Goal: Task Accomplishment & Management: Use online tool/utility

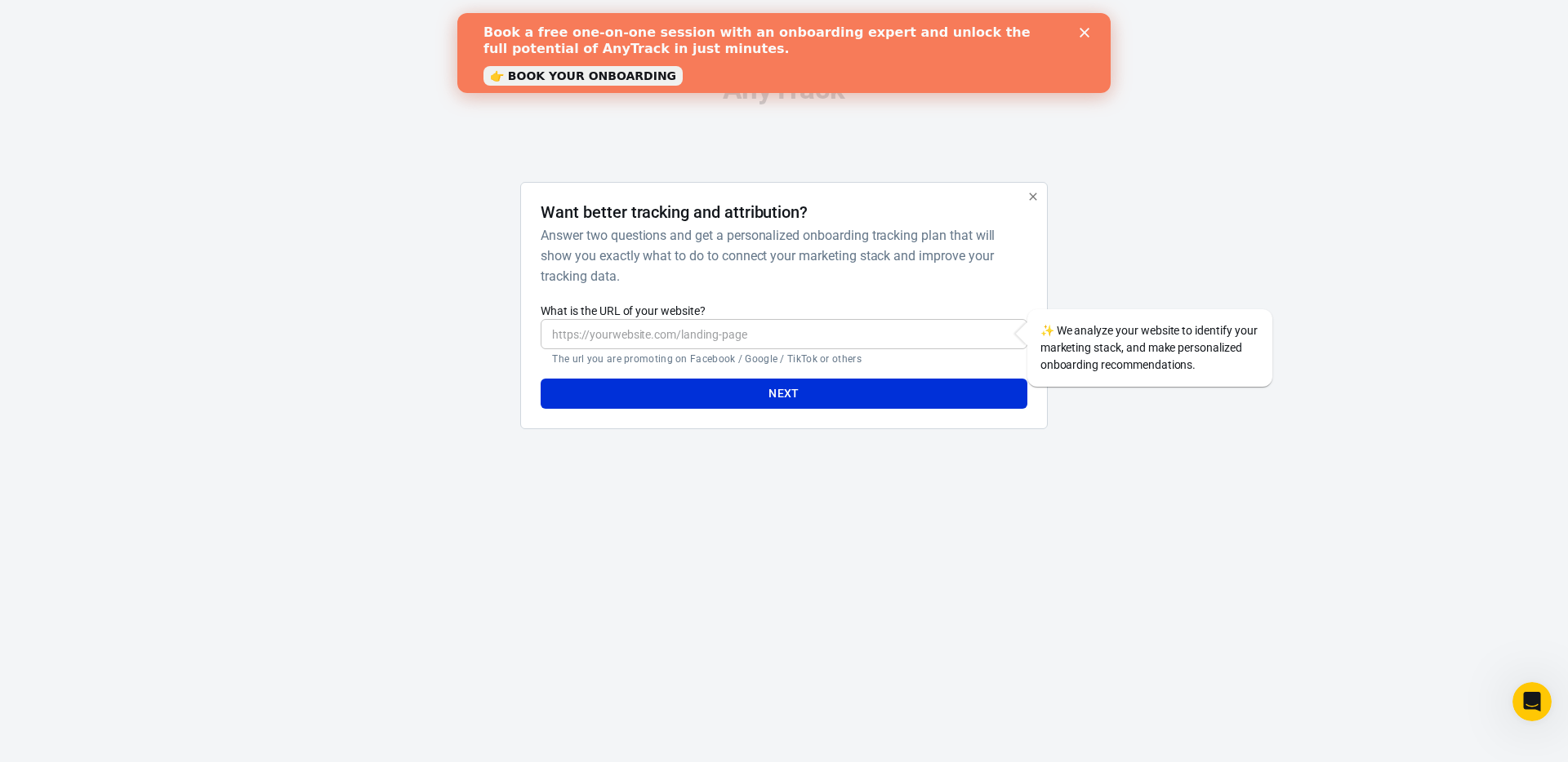
click at [612, 338] on input "What is the URL of your website?" at bounding box center [784, 334] width 486 height 30
click at [984, 518] on html "AnyTrack Want better tracking and attribution? Answer two questions and get a p…" at bounding box center [784, 259] width 1568 height 518
click at [1311, 417] on div "AnyTrack Want better tracking and attribution? Answer two questions and get a p…" at bounding box center [784, 259] width 1568 height 518
click at [1083, 35] on icon "Close" at bounding box center [1085, 33] width 10 height 10
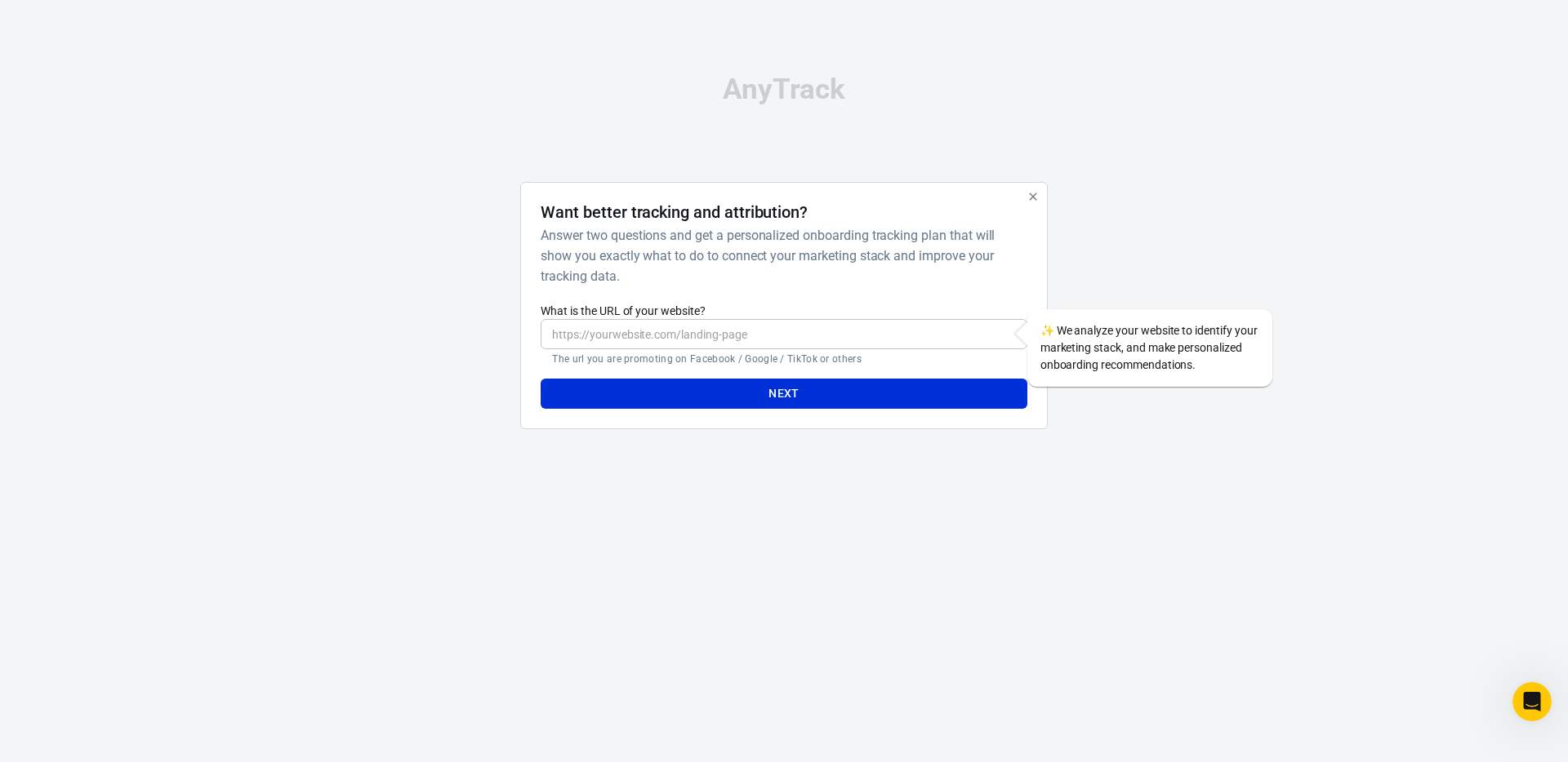
click at [693, 341] on input "What is the URL of your website?" at bounding box center [784, 334] width 486 height 30
click at [589, 328] on input "What is the URL of your website?" at bounding box center [784, 334] width 486 height 30
paste input "[URL][DOMAIN_NAME]"
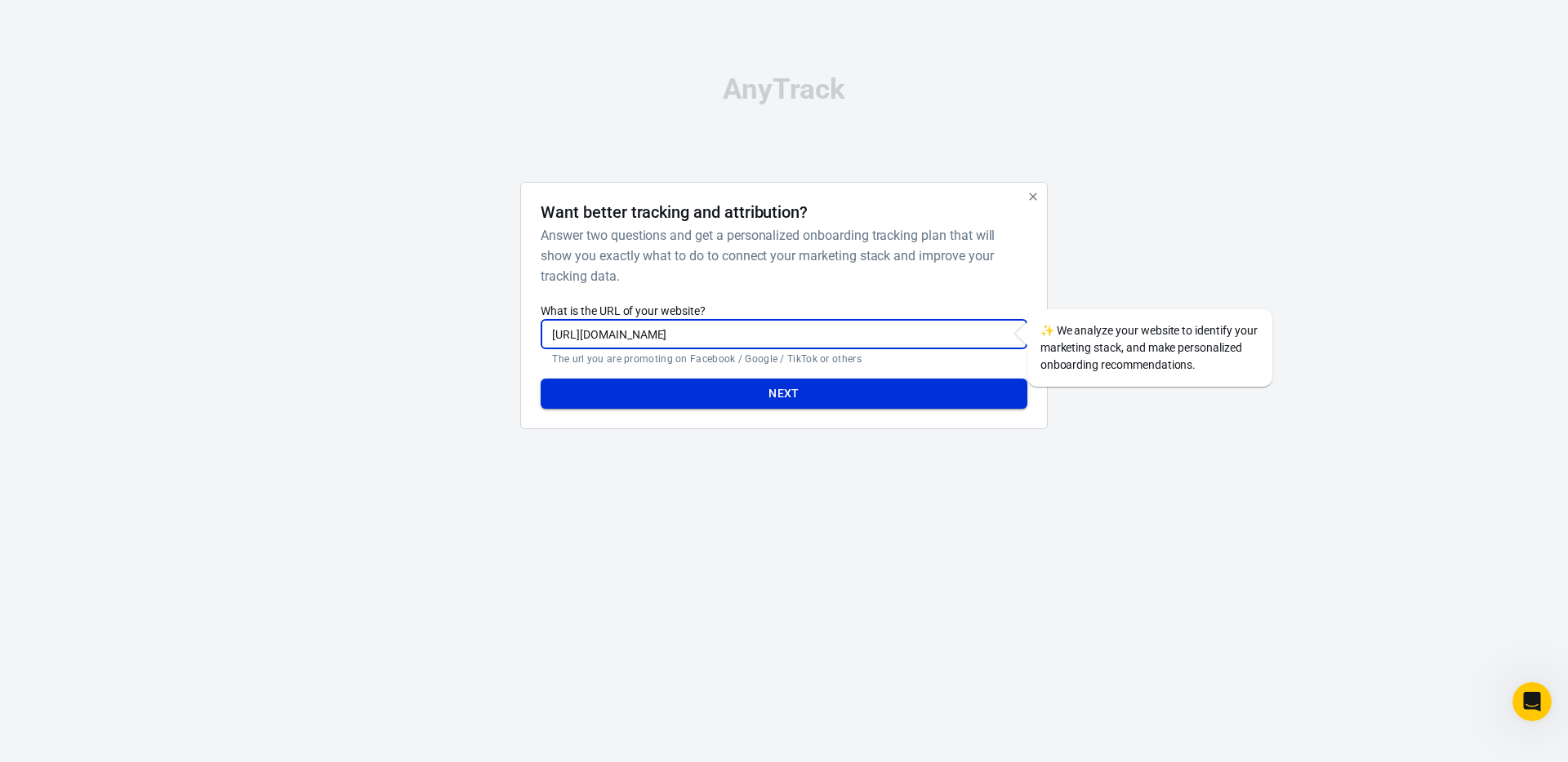
type input "[URL][DOMAIN_NAME]"
click at [796, 399] on button "Next" at bounding box center [784, 394] width 486 height 30
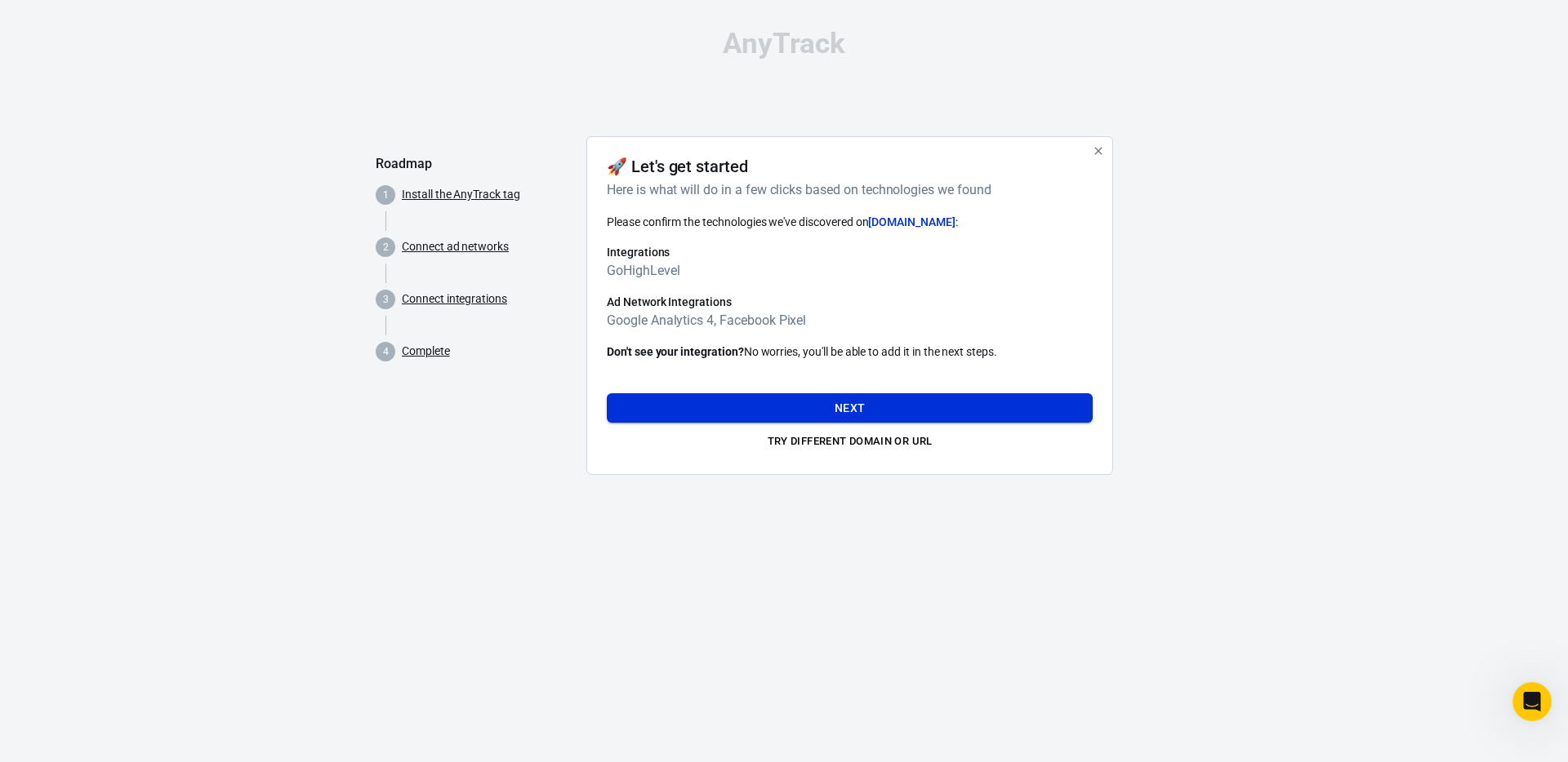
click at [861, 409] on button "Next" at bounding box center [849, 408] width 486 height 30
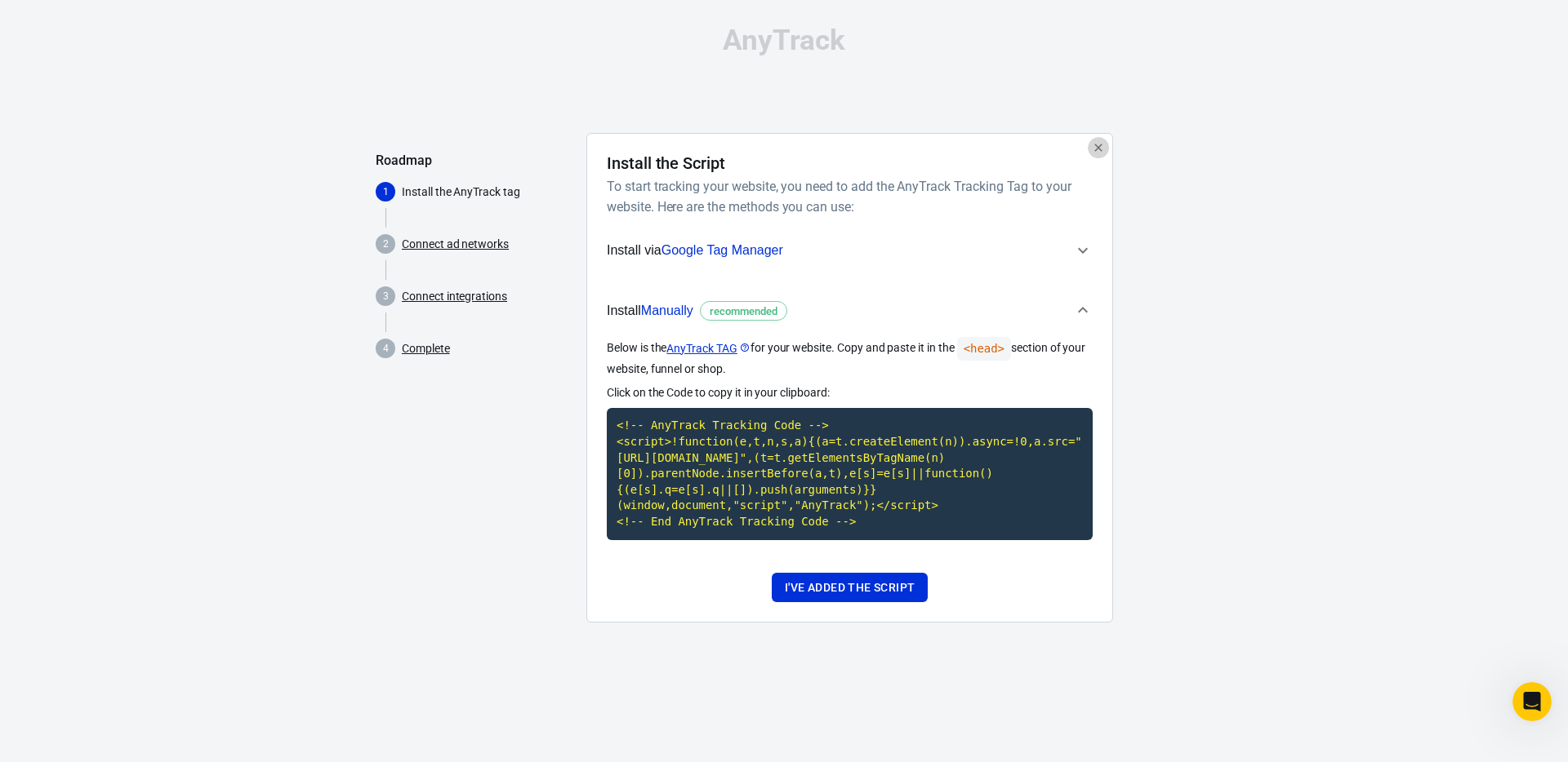
click at [1098, 145] on icon "button" at bounding box center [1098, 148] width 13 height 13
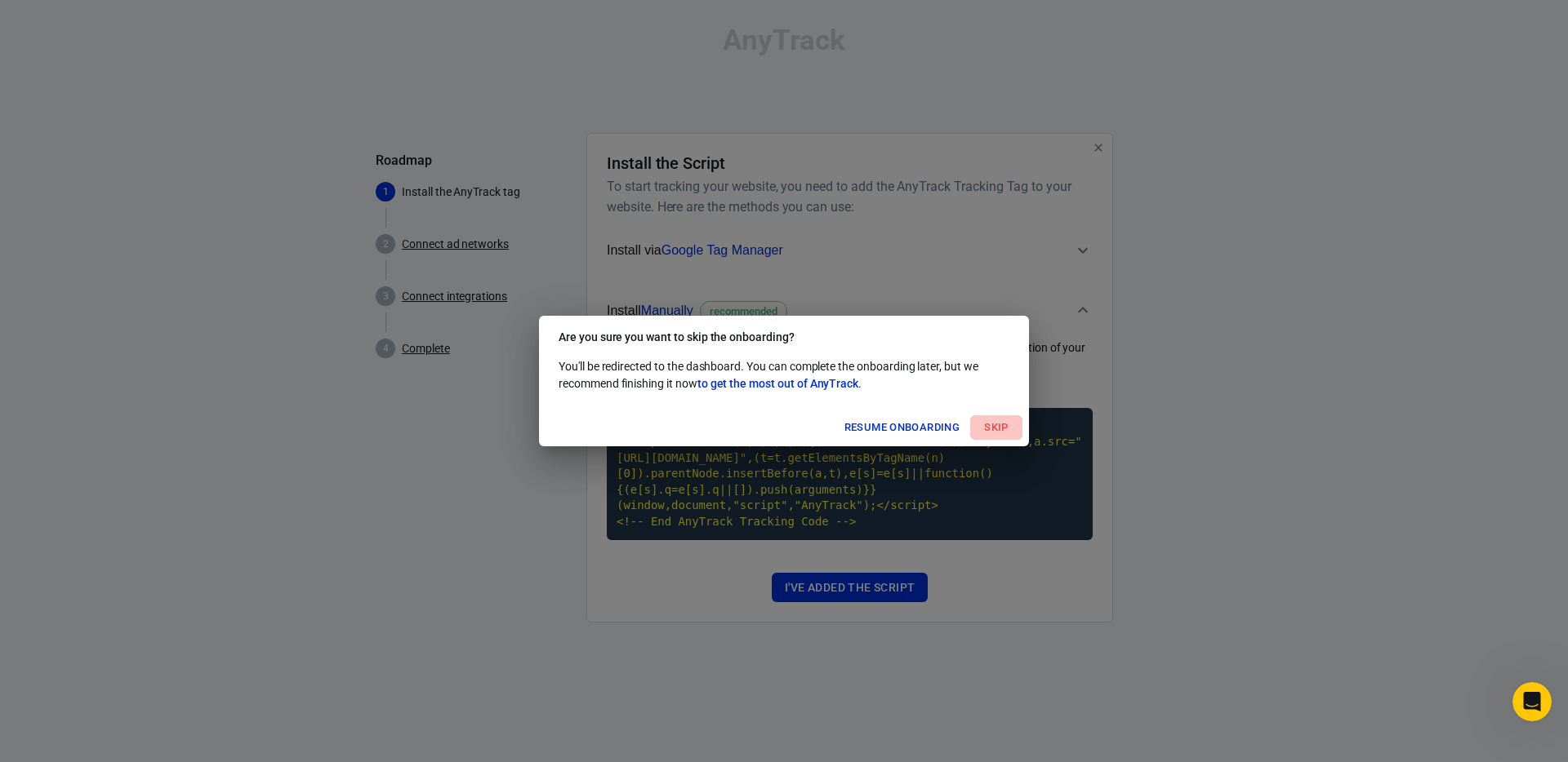
click at [1010, 430] on button "Skip" at bounding box center [996, 428] width 52 height 25
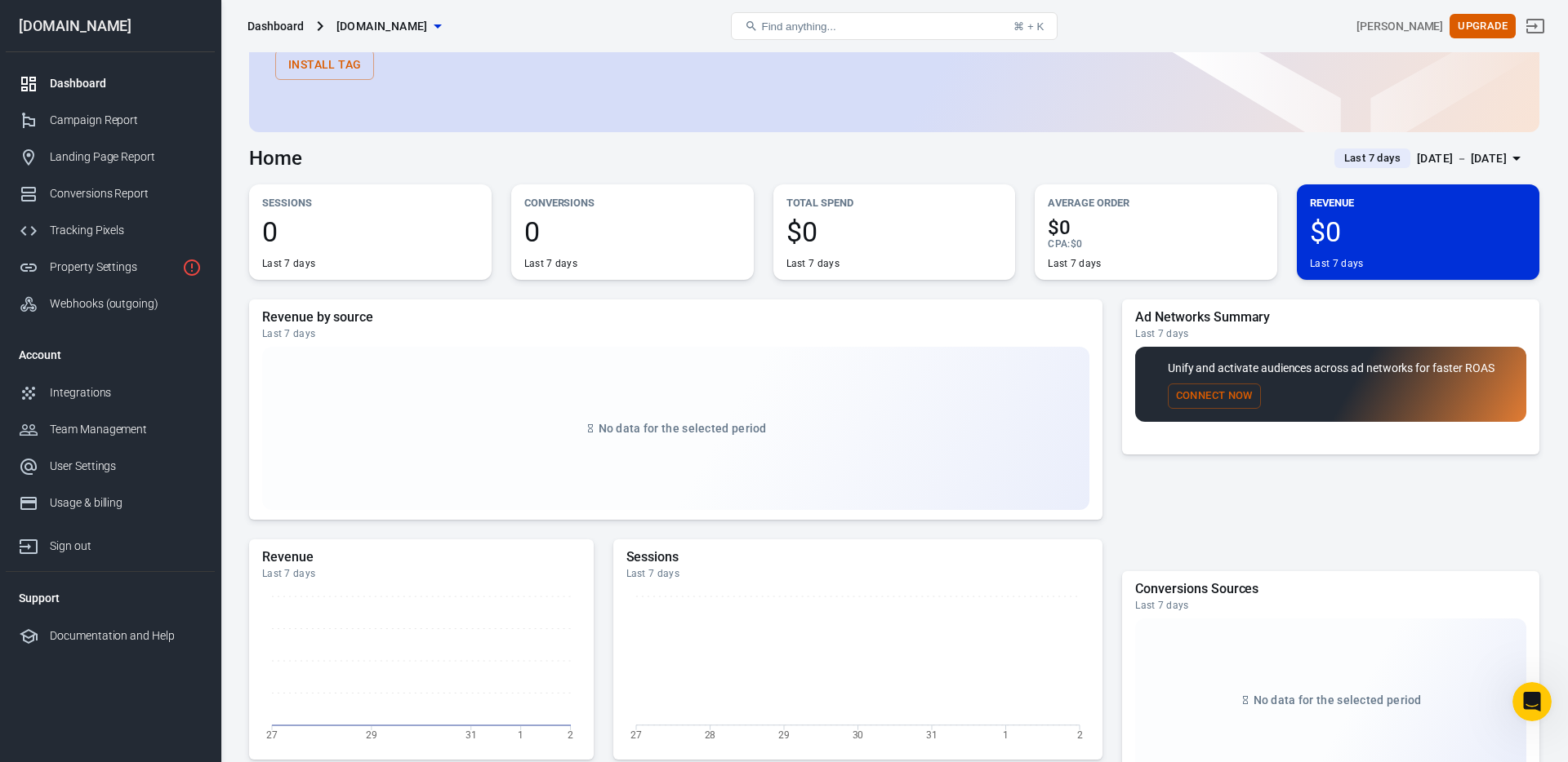
scroll to position [136, 0]
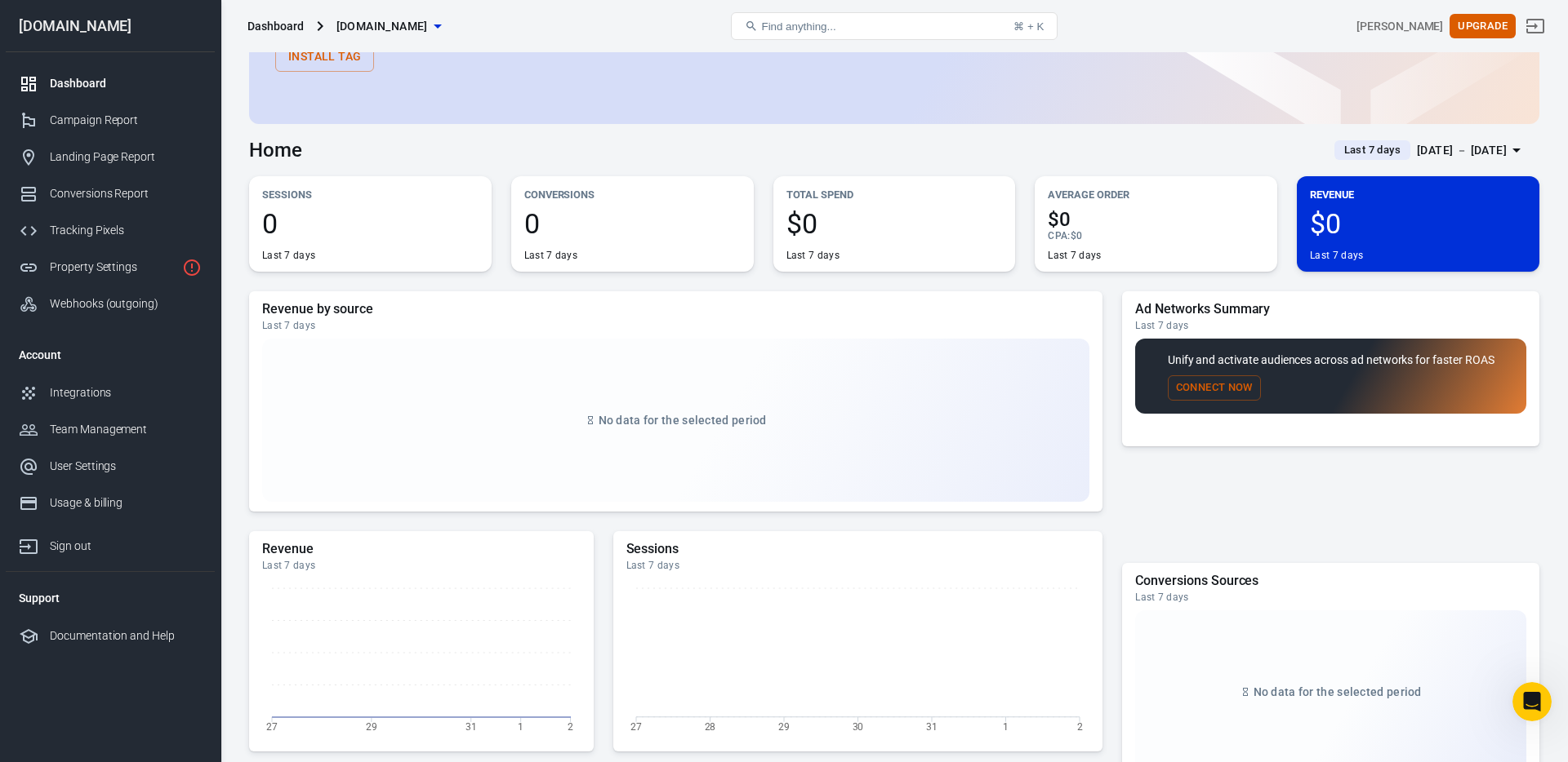
click at [531, 301] on h5 "Revenue by source" at bounding box center [675, 309] width 827 height 16
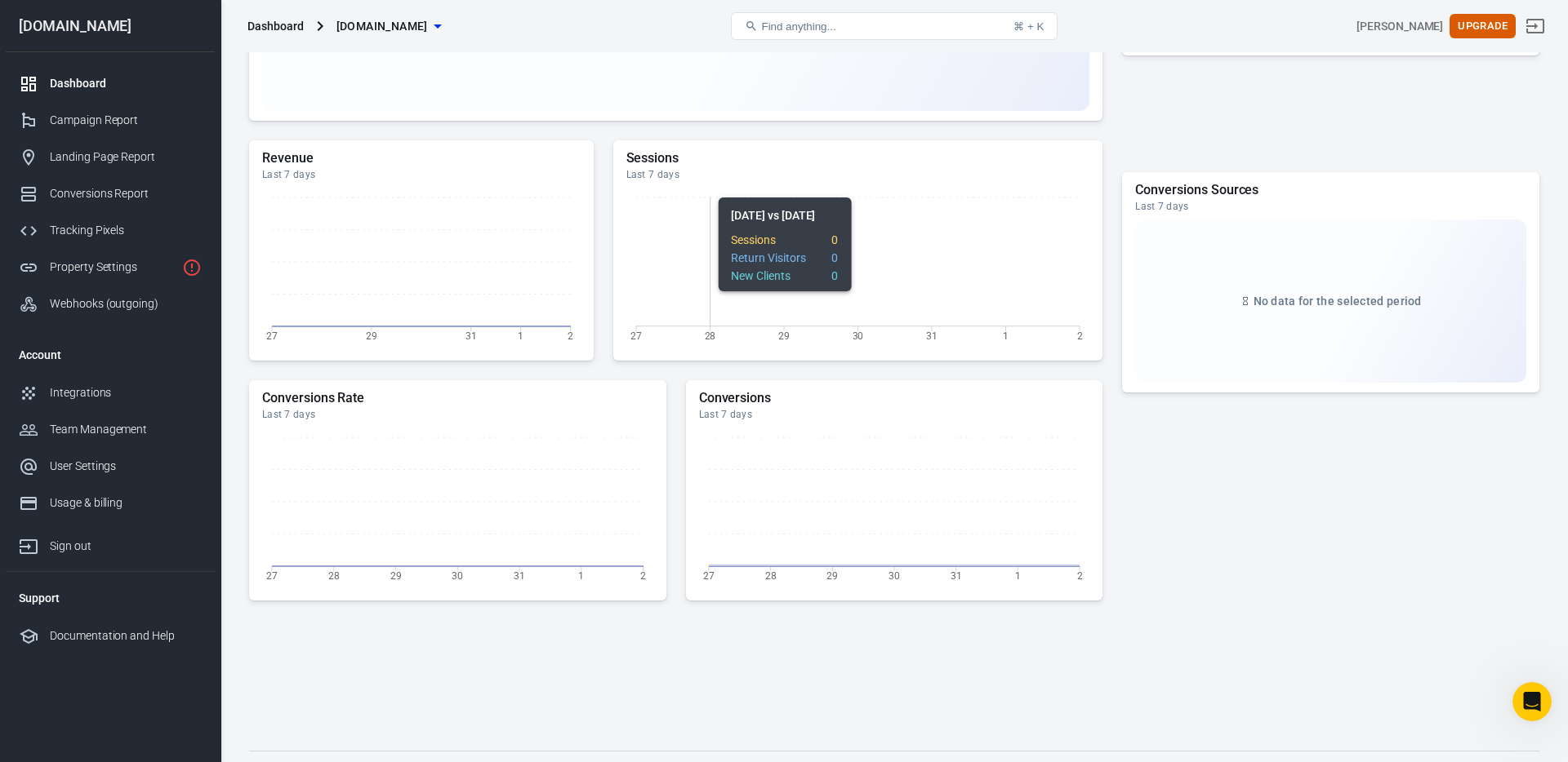
scroll to position [559, 0]
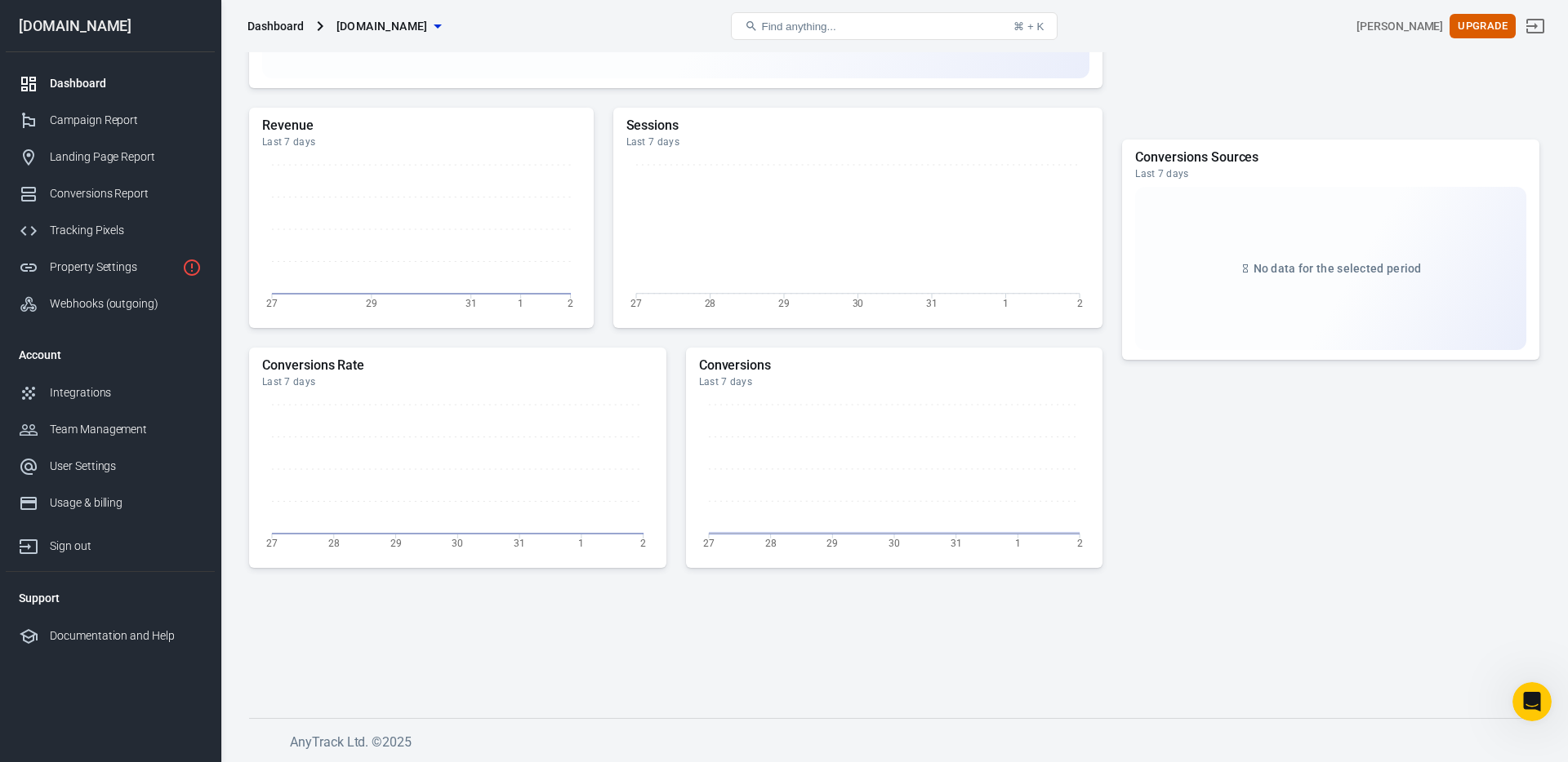
click at [1334, 537] on div at bounding box center [1331, 532] width 418 height 111
click at [289, 318] on icon "27 29 31 1 2" at bounding box center [421, 237] width 319 height 164
click at [244, 329] on div "No data received from your website yet. Your unique AnyTrack Tracking TAG is wh…" at bounding box center [894, 127] width 1348 height 1269
click at [1293, 480] on div at bounding box center [1331, 532] width 418 height 111
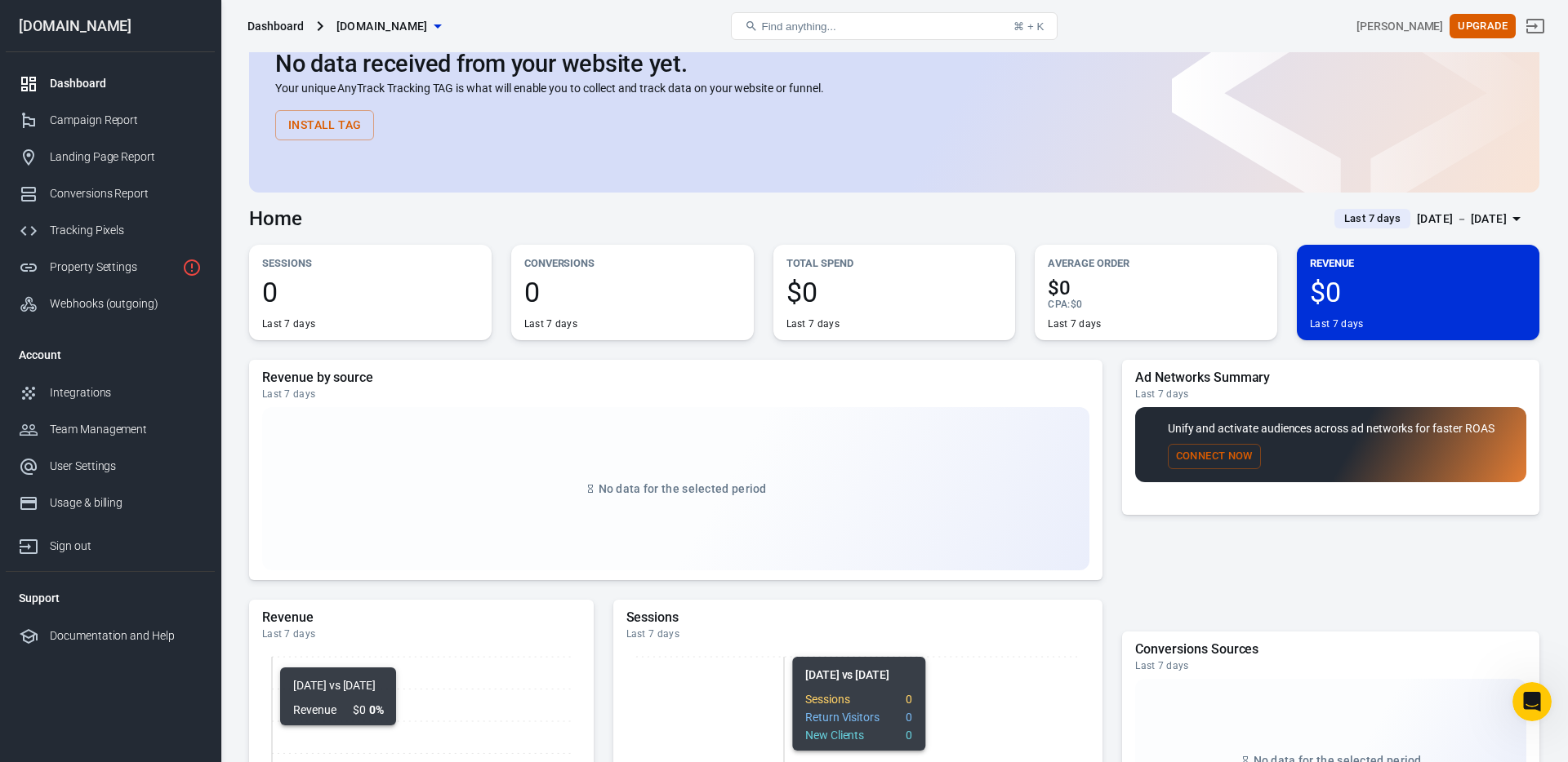
scroll to position [0, 0]
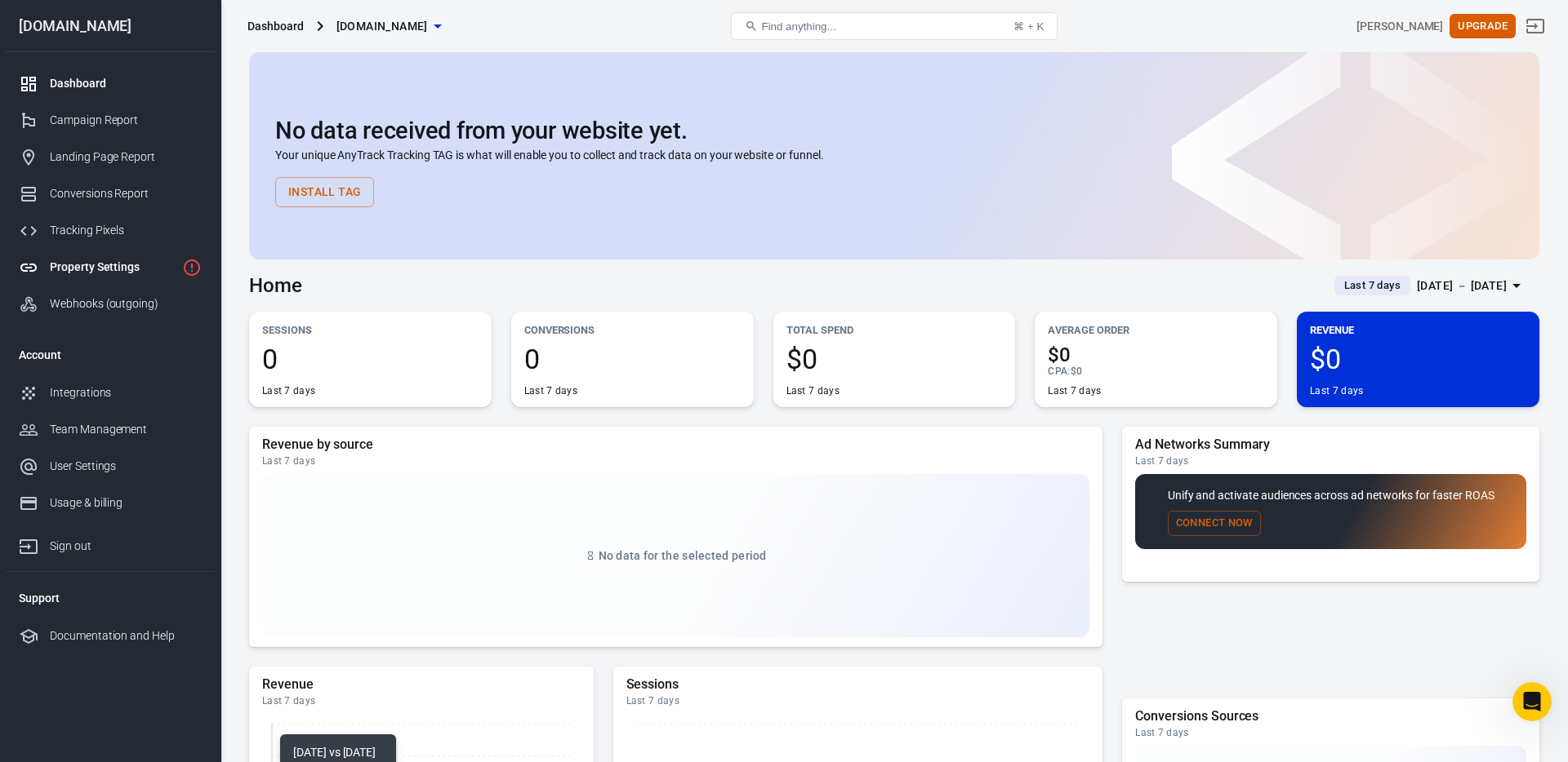
click at [135, 270] on div "Property Settings" at bounding box center [113, 267] width 126 height 17
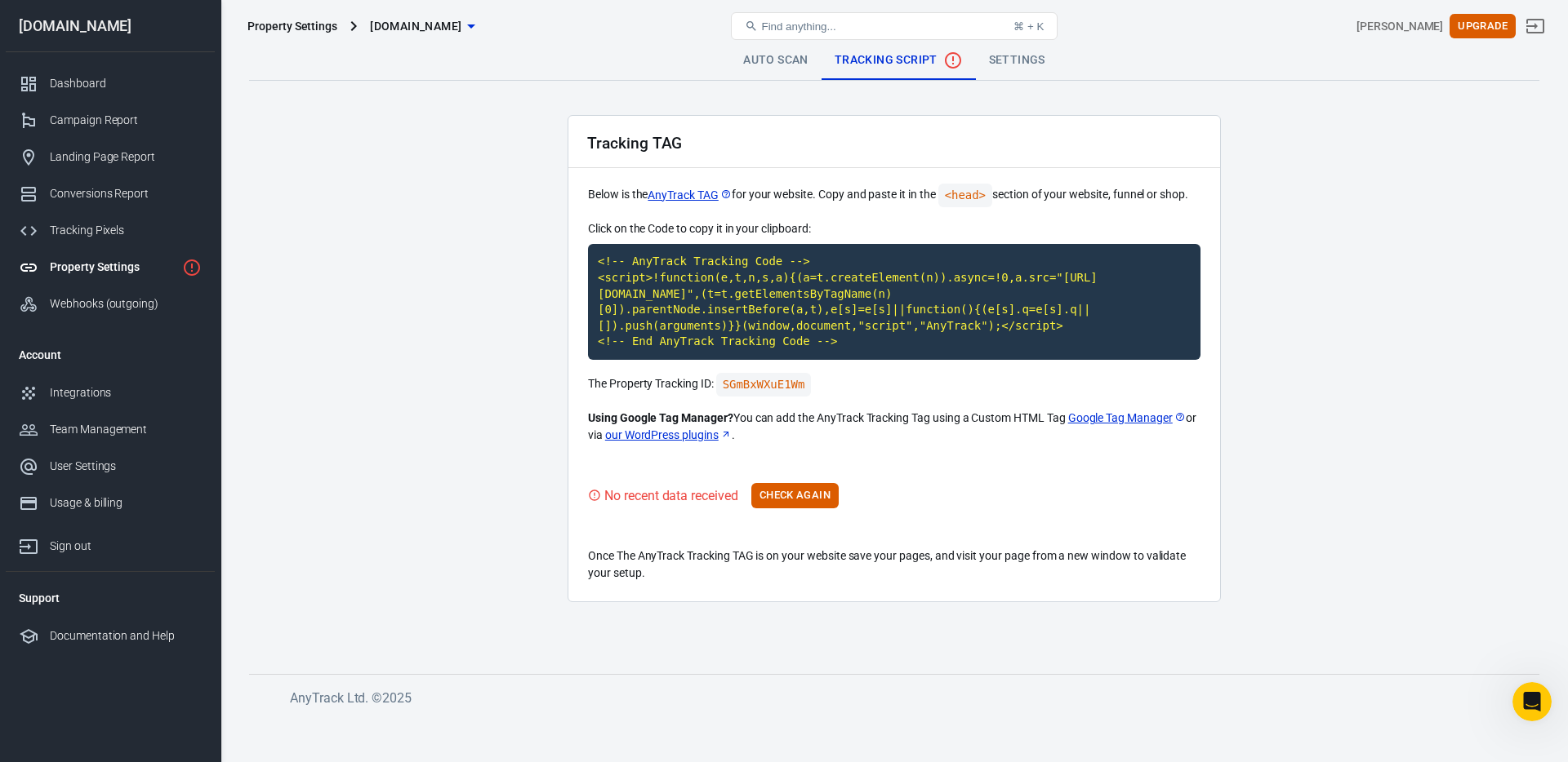
click at [416, 167] on main "Auto Scan Tracking Script Settings Tracking TAG Below is the AnyTrack TAG for y…" at bounding box center [894, 343] width 1291 height 607
click at [73, 84] on div "Dashboard" at bounding box center [126, 84] width 152 height 17
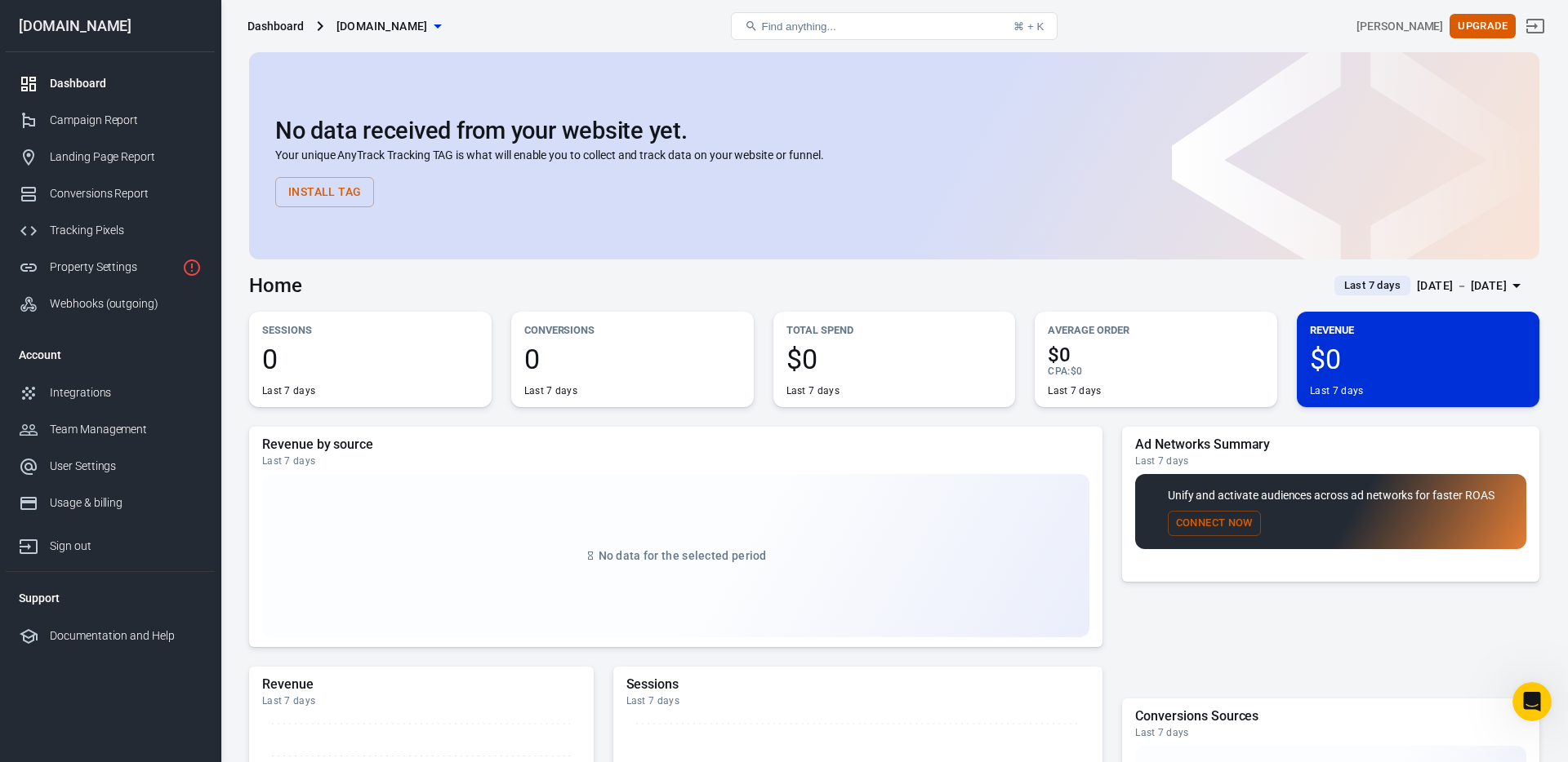
click at [79, 78] on div "Dashboard" at bounding box center [126, 84] width 152 height 17
click at [110, 19] on div "[DOMAIN_NAME]" at bounding box center [110, 26] width 209 height 14
click at [90, 124] on div "Campaign Report" at bounding box center [126, 120] width 152 height 17
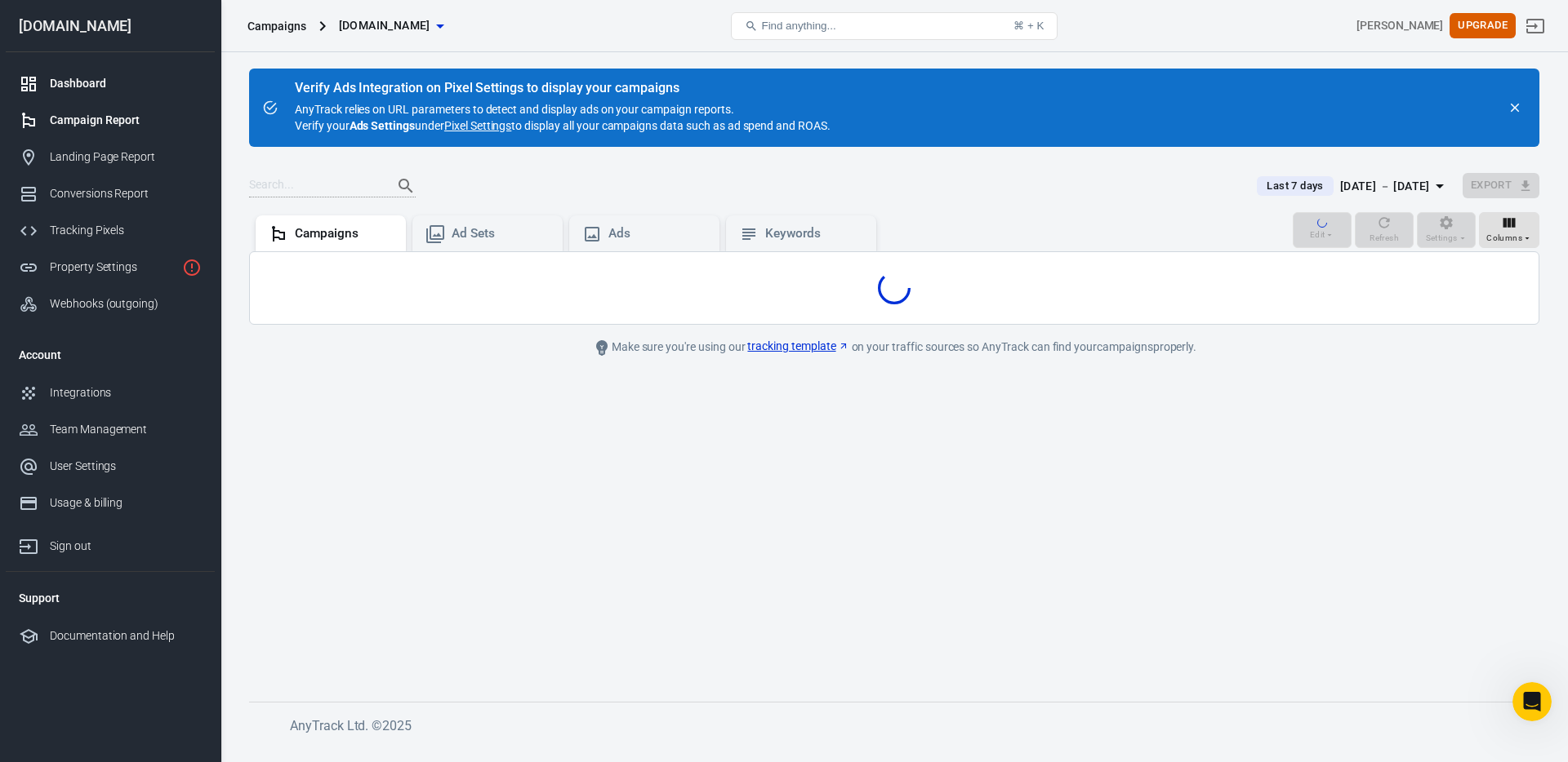
click at [84, 84] on div "Dashboard" at bounding box center [126, 84] width 152 height 17
